Goal: Entertainment & Leisure: Consume media (video, audio)

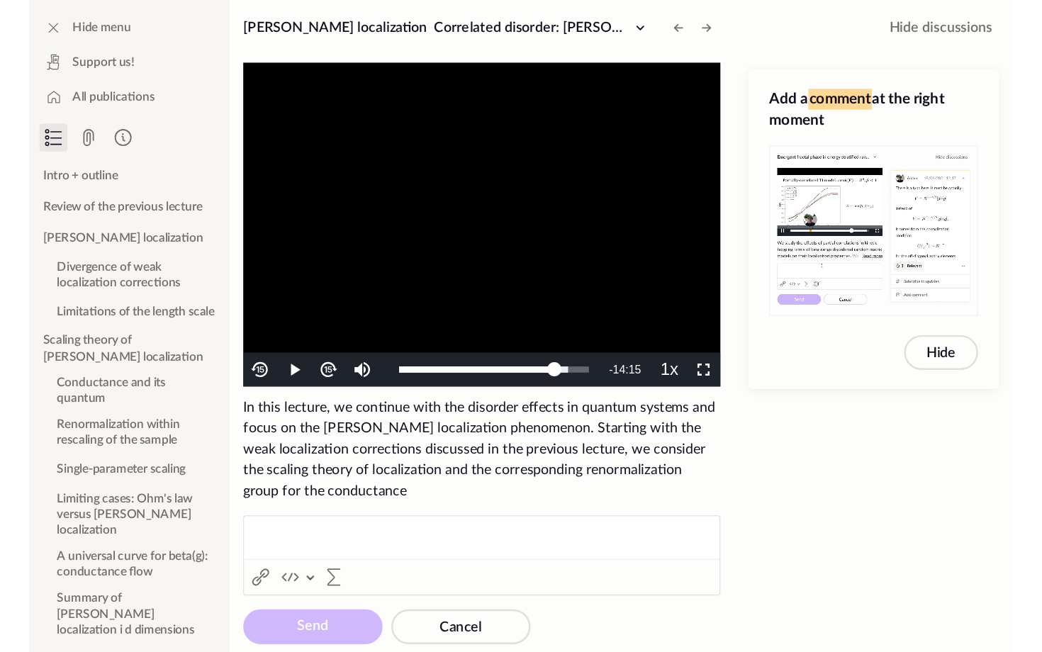
scroll to position [589, 0]
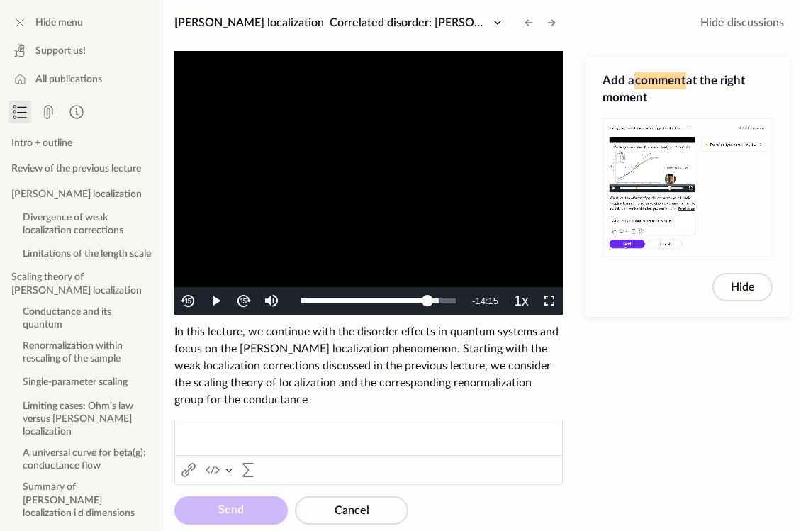
click at [314, 196] on video "To view this video please enable JavaScript, and consider upgrading to a web br…" at bounding box center [368, 183] width 389 height 264
click at [550, 301] on span "Video Player" at bounding box center [550, 301] width 0 height 0
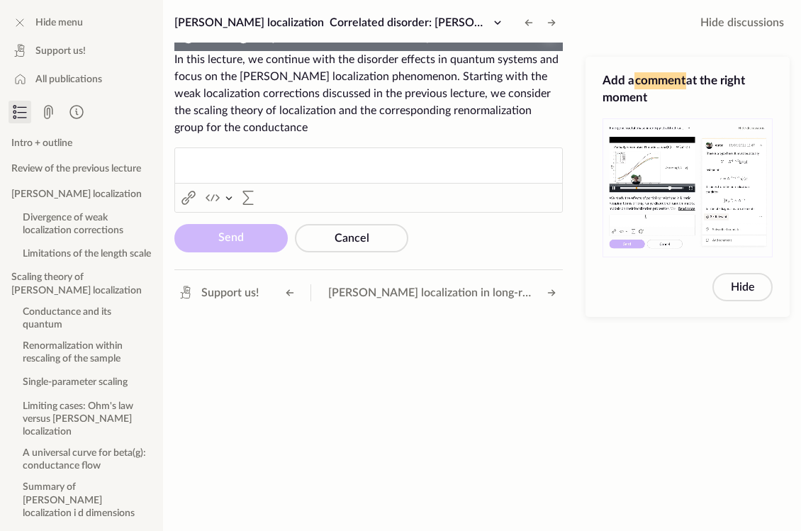
scroll to position [468, 0]
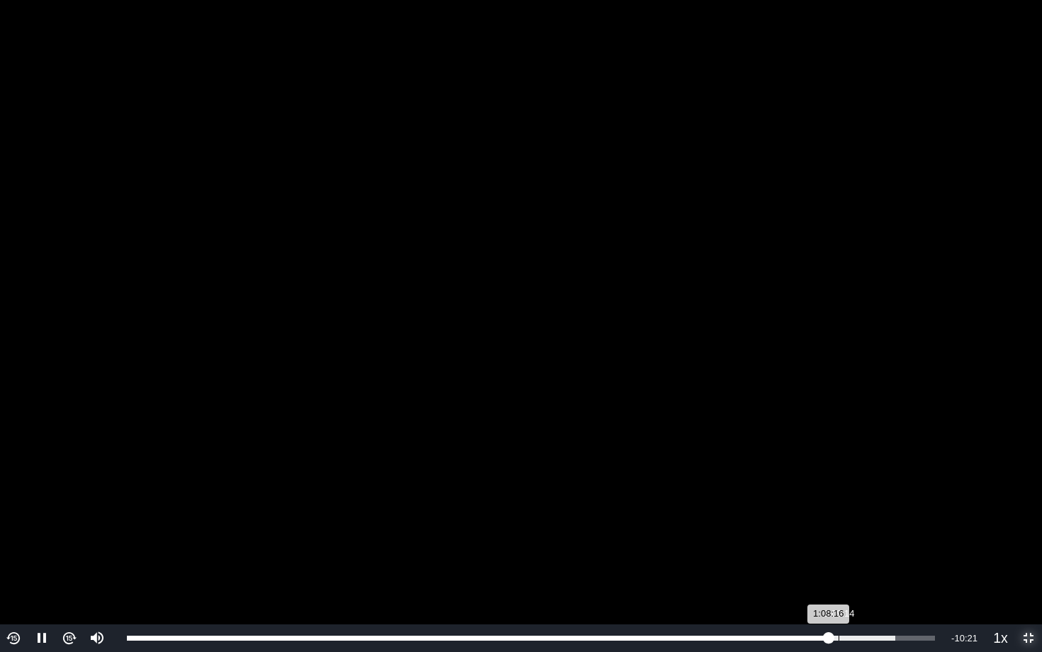
click at [801, 530] on div "Loaded : 95.08% 1:09:14 1:08:16" at bounding box center [531, 638] width 808 height 5
click at [801, 530] on div "1:10:24" at bounding box center [855, 638] width 1 height 5
click at [801, 530] on div "Loaded : 97.52% 1:12:02 1:10:26" at bounding box center [534, 639] width 828 height 28
click at [801, 530] on div "Loaded : 98.77% 1:13:37 1:12:13" at bounding box center [534, 639] width 828 height 28
click at [801, 530] on div "Loaded : 100.00% 1:14:55 1:13:43" at bounding box center [534, 639] width 828 height 28
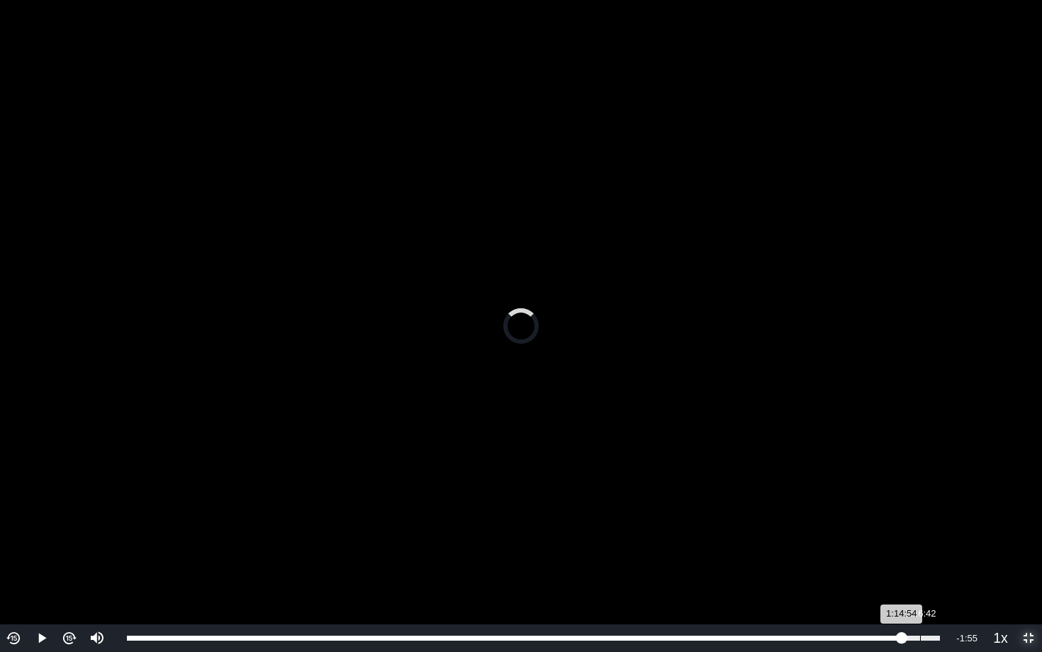
click at [801, 530] on div "1:16:42" at bounding box center [920, 638] width 1 height 5
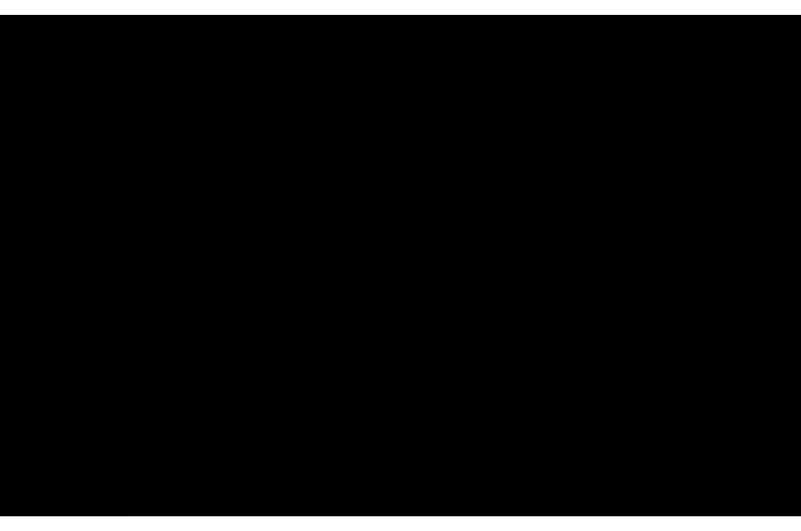
scroll to position [589, 0]
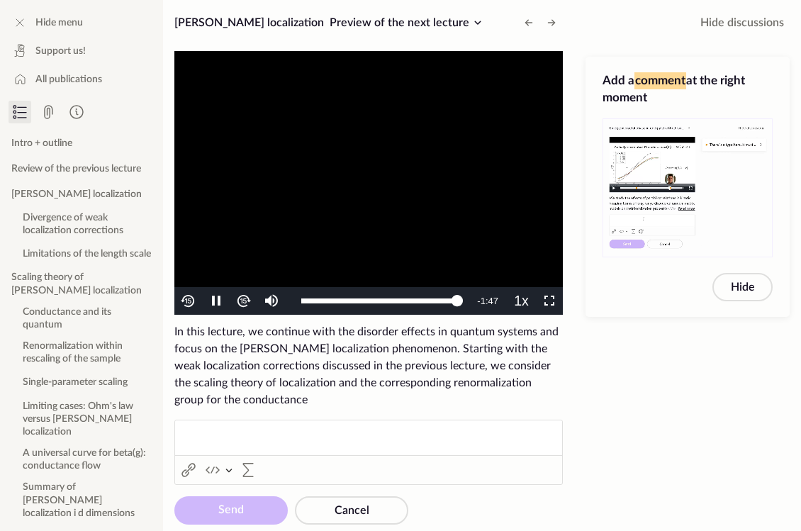
click at [416, 231] on video "To view this video please enable JavaScript, and consider upgrading to a web br…" at bounding box center [368, 183] width 389 height 264
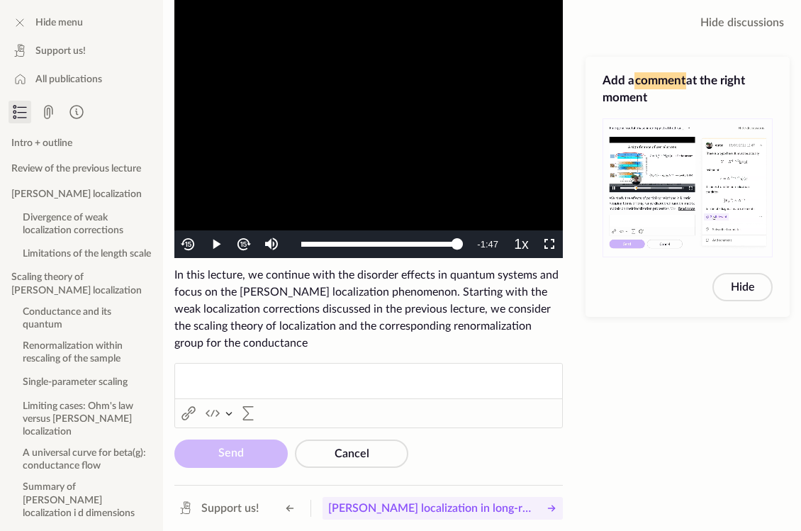
click at [440, 506] on span "[PERSON_NAME] localization in long-range models" at bounding box center [432, 508] width 208 height 17
